Goal: Task Accomplishment & Management: Manage account settings

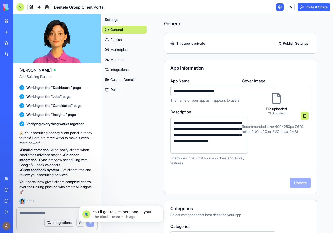
click at [292, 44] on link "Publish Settings" at bounding box center [293, 43] width 36 height 8
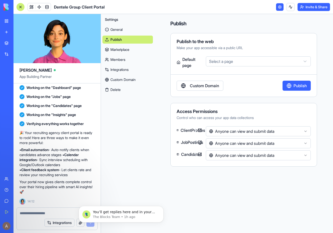
click at [125, 28] on link "General" at bounding box center [128, 30] width 51 height 8
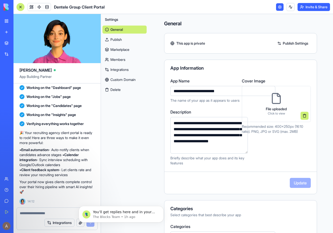
click at [119, 90] on button "Delete" at bounding box center [125, 90] width 44 height 8
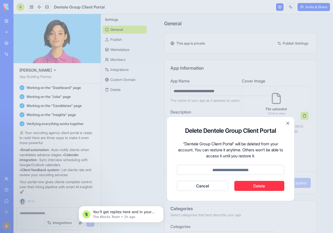
click at [287, 123] on button "Close" at bounding box center [288, 123] width 5 height 5
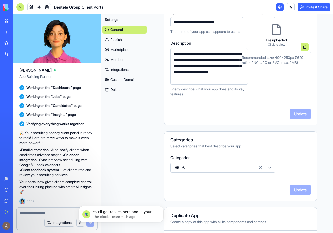
scroll to position [95, 0]
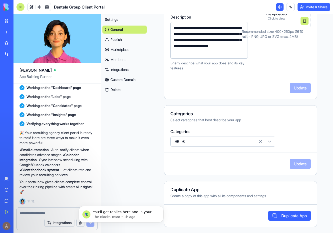
click at [58, 220] on button "Integrations" at bounding box center [60, 222] width 30 height 8
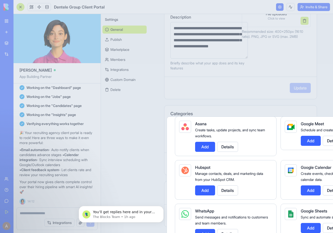
scroll to position [186, 0]
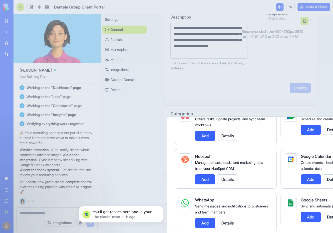
click at [261, 49] on div at bounding box center [166, 116] width 333 height 233
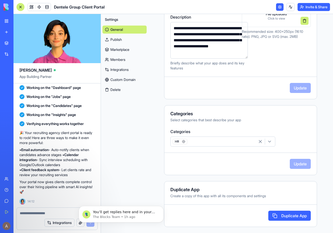
click at [185, 6] on header "Dentele Group Client Portal Invite & Share" at bounding box center [174, 7] width 320 height 14
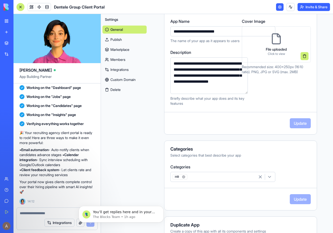
scroll to position [0, 0]
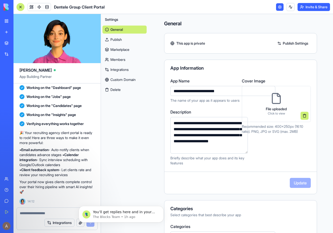
click at [279, 8] on link at bounding box center [280, 7] width 8 height 8
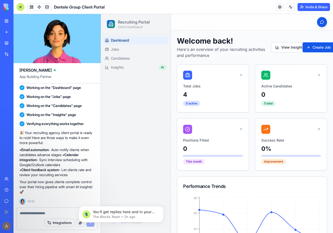
click at [30, 213] on textarea at bounding box center [57, 212] width 75 height 5
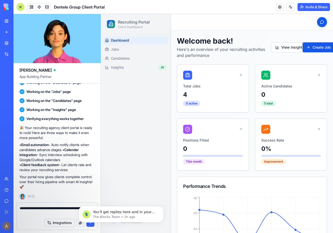
type textarea "**********"
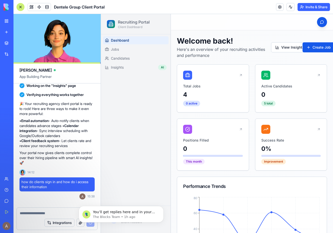
scroll to position [519, 0]
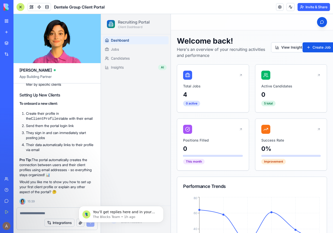
click at [45, 213] on textarea at bounding box center [57, 212] width 75 height 5
type textarea "***"
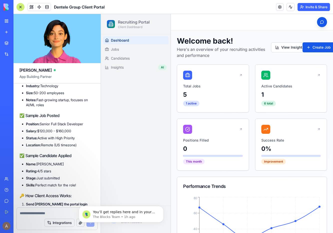
scroll to position [789, 0]
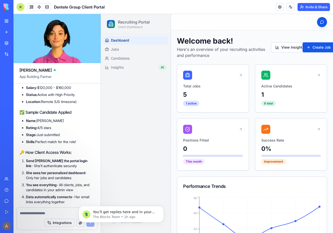
click at [306, 8] on button "Invite & Share" at bounding box center [314, 7] width 33 height 8
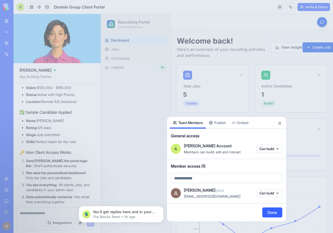
click at [214, 179] on body "BETA My Workspace New app Marketplace Integrations Recent Untitled App AI Logo …" at bounding box center [166, 116] width 333 height 233
click at [280, 124] on body "BETA My Workspace New app Marketplace Integrations Recent Untitled App AI Logo …" at bounding box center [166, 116] width 333 height 233
click at [279, 121] on button "Close" at bounding box center [280, 123] width 5 height 5
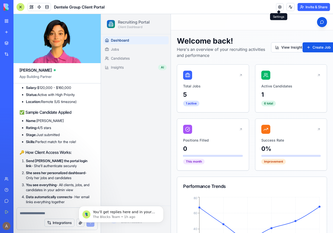
click at [281, 7] on link at bounding box center [280, 7] width 8 height 8
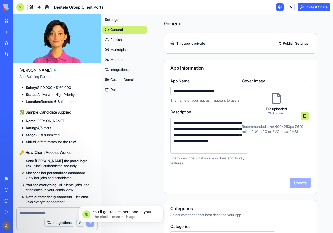
click at [119, 59] on link "Members" at bounding box center [125, 60] width 44 height 8
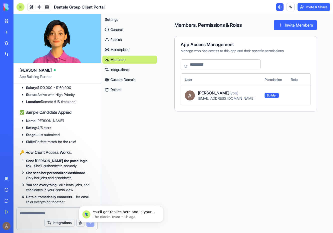
click at [236, 62] on input at bounding box center [221, 64] width 80 height 10
click at [287, 26] on button "Invite Members" at bounding box center [295, 25] width 43 height 10
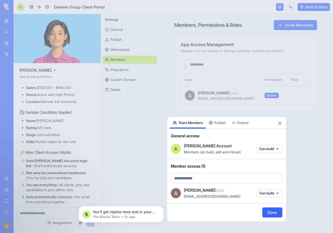
click at [209, 180] on body "BETA My Workspace New app Marketplace Integrations Recent Untitled App AI Logo …" at bounding box center [166, 116] width 333 height 233
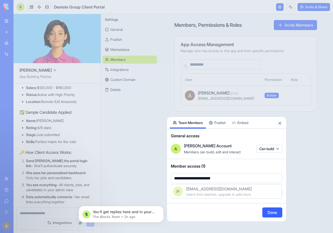
type input "**********"
click at [250, 178] on div at bounding box center [166, 116] width 333 height 233
click at [250, 178] on body "BETA My Workspace New app Marketplace Integrations Recent Untitled App AI Logo …" at bounding box center [166, 116] width 333 height 233
click at [274, 161] on div at bounding box center [166, 116] width 333 height 233
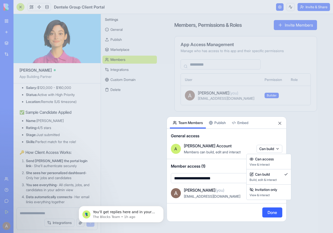
click at [272, 149] on body "BETA My Workspace New app Marketplace Integrations Recent Untitled App AI Logo …" at bounding box center [166, 116] width 333 height 233
click at [277, 133] on div at bounding box center [166, 116] width 333 height 233
click at [274, 149] on body "BETA My Workspace New app Marketplace Integrations Recent Untitled App AI Logo …" at bounding box center [166, 116] width 333 height 233
click at [270, 134] on div at bounding box center [166, 116] width 333 height 233
click at [76, 152] on div at bounding box center [166, 116] width 333 height 233
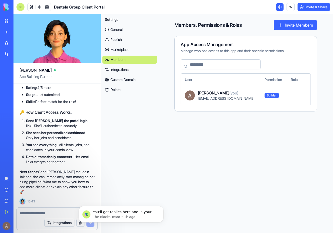
scroll to position [834, 0]
click at [44, 215] on textarea at bounding box center [57, 212] width 75 height 5
click at [125, 30] on link "General" at bounding box center [130, 30] width 55 height 8
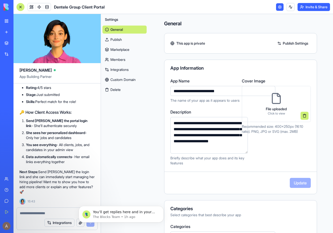
click at [281, 9] on link at bounding box center [280, 7] width 8 height 8
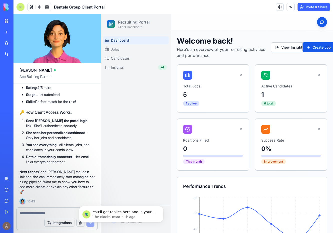
click at [319, 75] on icon at bounding box center [319, 75] width 2 height 2
click at [289, 47] on button "View Insights" at bounding box center [290, 47] width 38 height 10
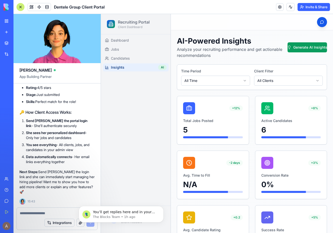
click at [208, 134] on div "Total Jobs Posted 5" at bounding box center [213, 128] width 60 height 20
click at [235, 108] on div "+12%" at bounding box center [237, 108] width 14 height 6
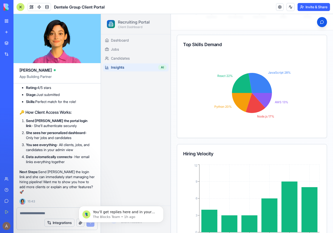
scroll to position [463, 0]
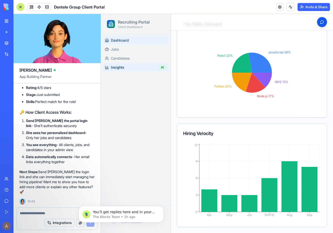
click at [126, 39] on span "Dashboard" at bounding box center [120, 40] width 18 height 5
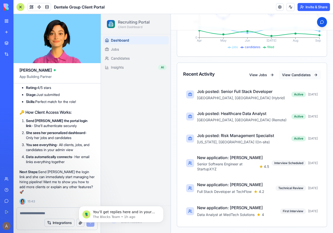
click at [298, 74] on button "View Candidates" at bounding box center [300, 74] width 42 height 9
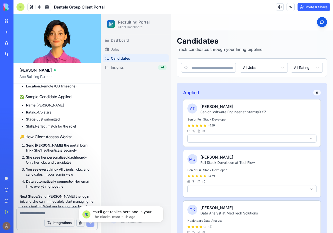
scroll to position [834, 0]
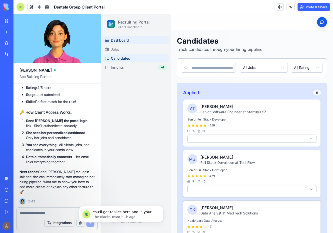
click at [132, 39] on link "Dashboard" at bounding box center [136, 40] width 66 height 8
